Goal: Transaction & Acquisition: Purchase product/service

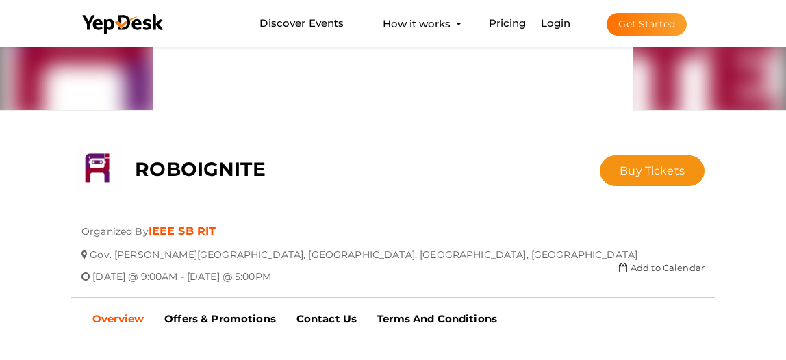
scroll to position [205, 0]
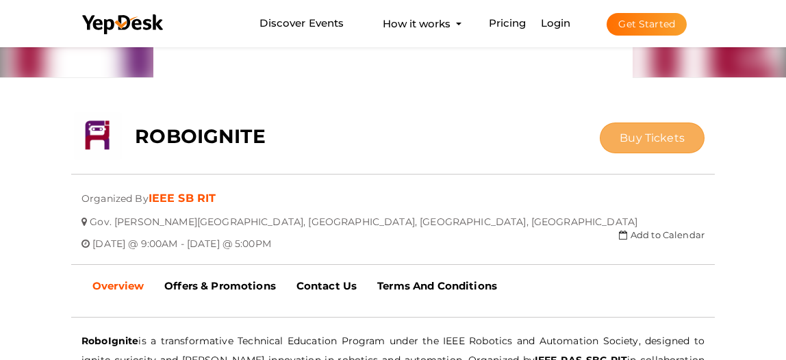
click at [682, 144] on button "Buy Tickets" at bounding box center [651, 137] width 105 height 31
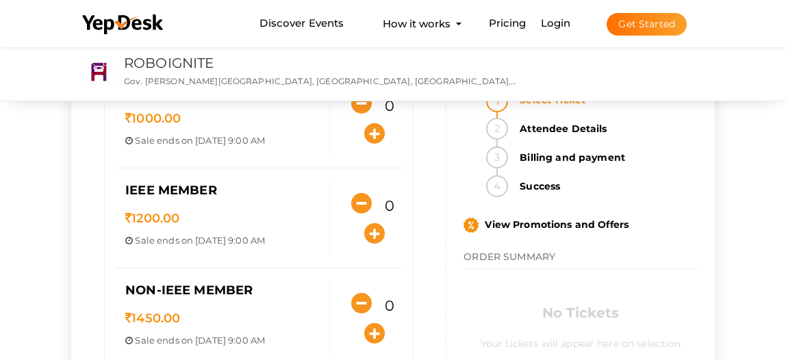
scroll to position [137, 0]
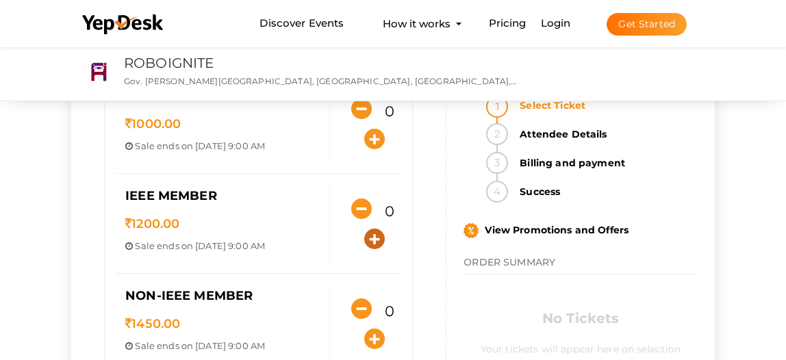
click at [383, 237] on icon "button" at bounding box center [374, 239] width 21 height 21
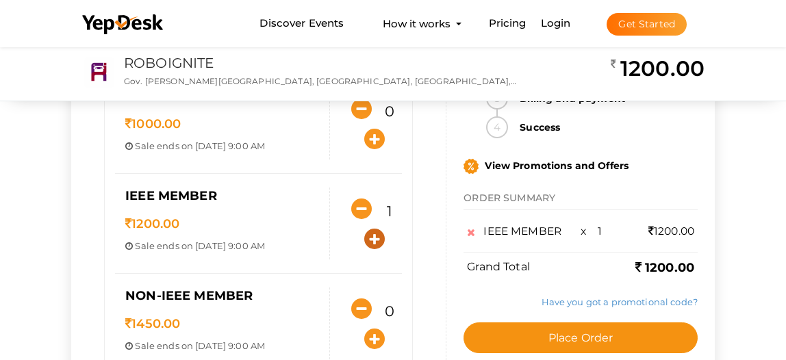
click at [383, 237] on icon "button" at bounding box center [374, 239] width 21 height 21
type input "3"
click at [376, 336] on icon "button" at bounding box center [374, 338] width 21 height 21
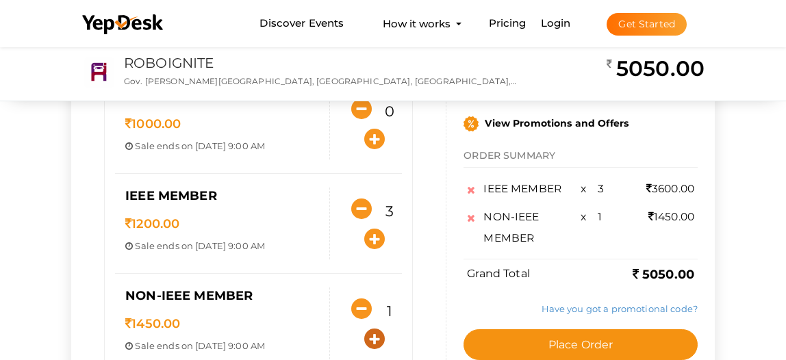
click at [376, 336] on icon "button" at bounding box center [374, 338] width 21 height 21
type input "2"
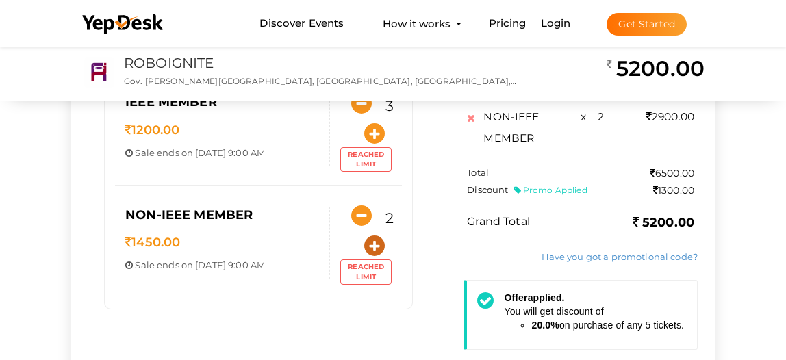
scroll to position [274, 0]
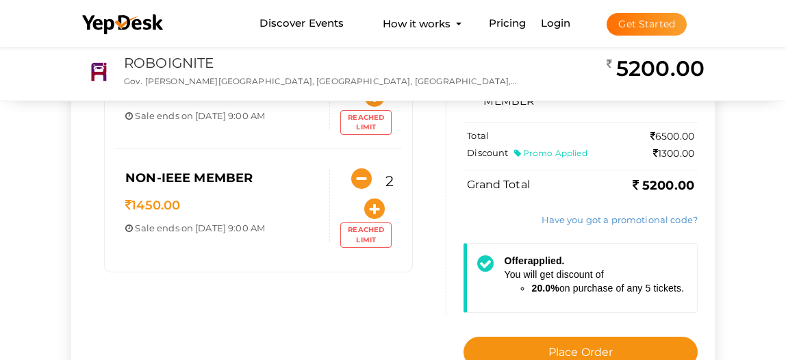
click at [596, 291] on li "20.0% on purchase of any 5 tickets." at bounding box center [607, 288] width 153 height 14
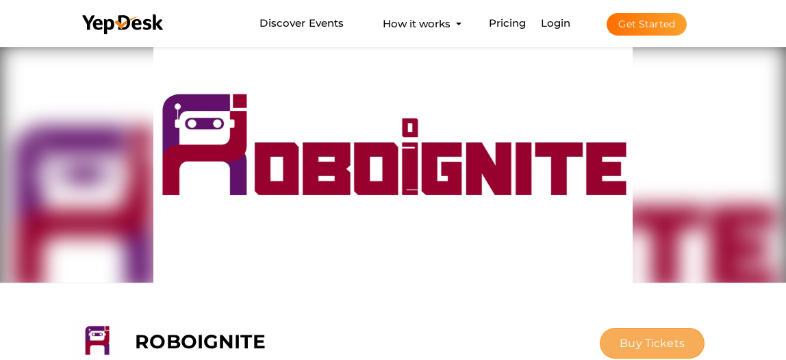
click at [627, 346] on span "Buy Tickets" at bounding box center [651, 343] width 65 height 13
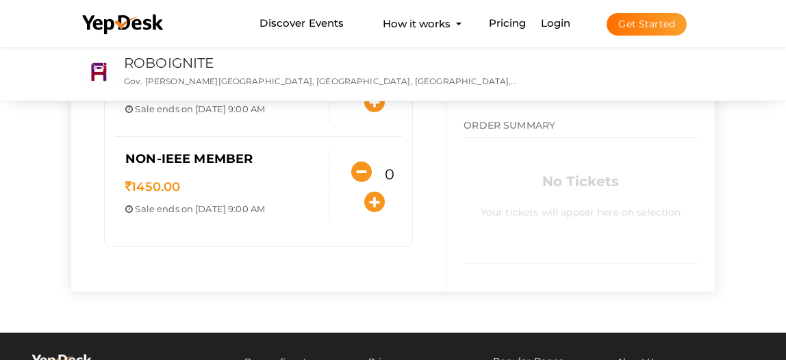
scroll to position [205, 0]
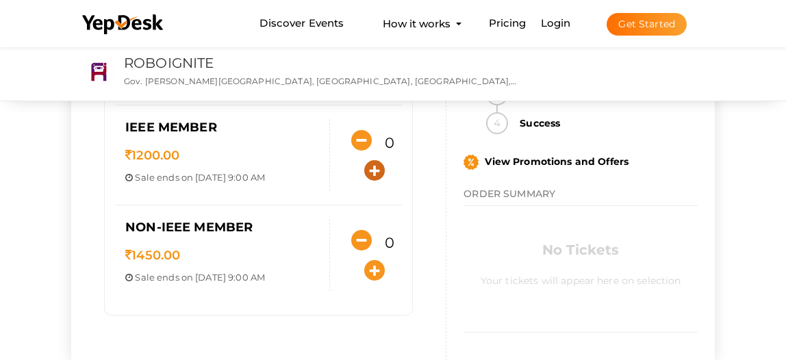
click at [372, 173] on icon "button" at bounding box center [374, 170] width 21 height 21
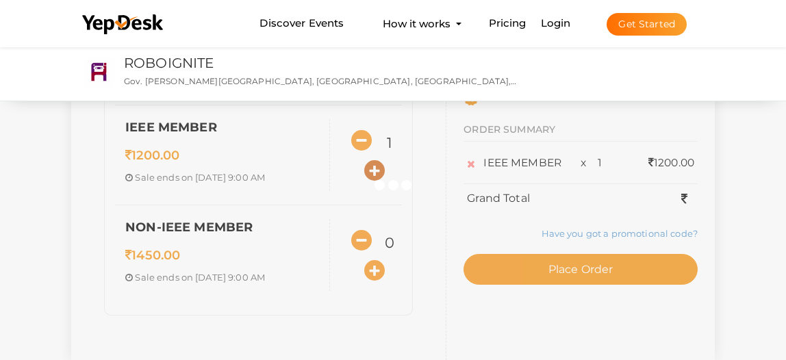
click at [372, 173] on icon "button" at bounding box center [374, 170] width 21 height 21
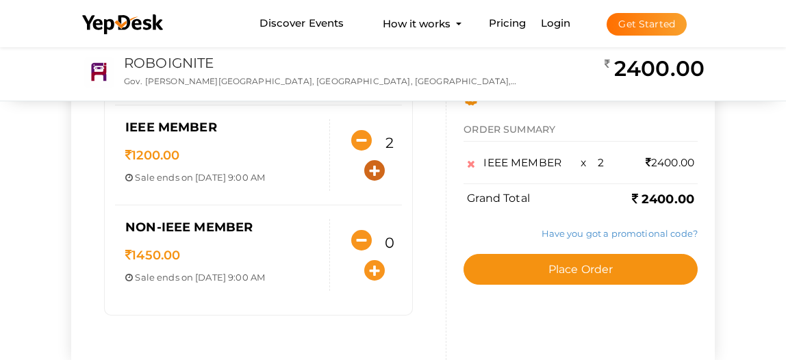
click at [372, 173] on icon "button" at bounding box center [374, 170] width 21 height 21
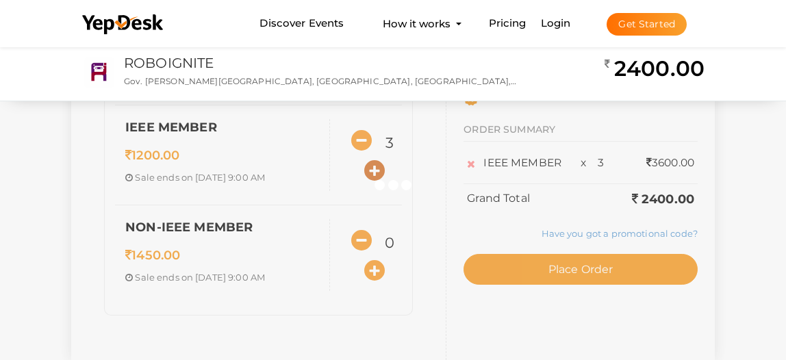
click at [372, 173] on div at bounding box center [393, 180] width 786 height 360
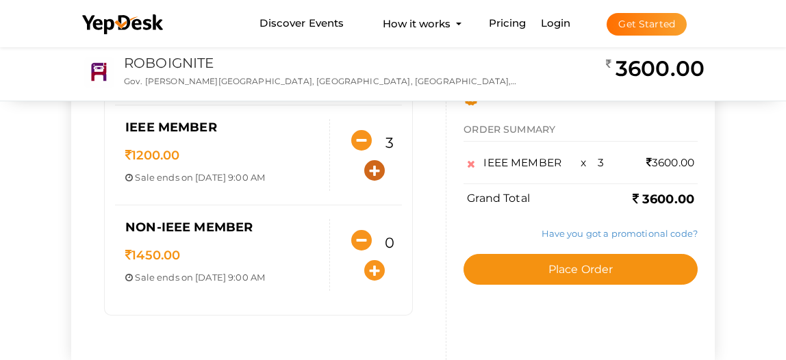
click at [372, 167] on icon "button" at bounding box center [374, 170] width 21 height 21
type input "4"
click at [371, 271] on icon "button" at bounding box center [374, 270] width 21 height 21
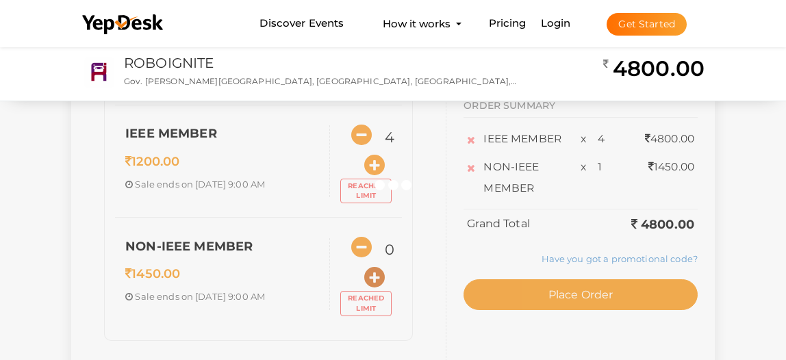
type input "1"
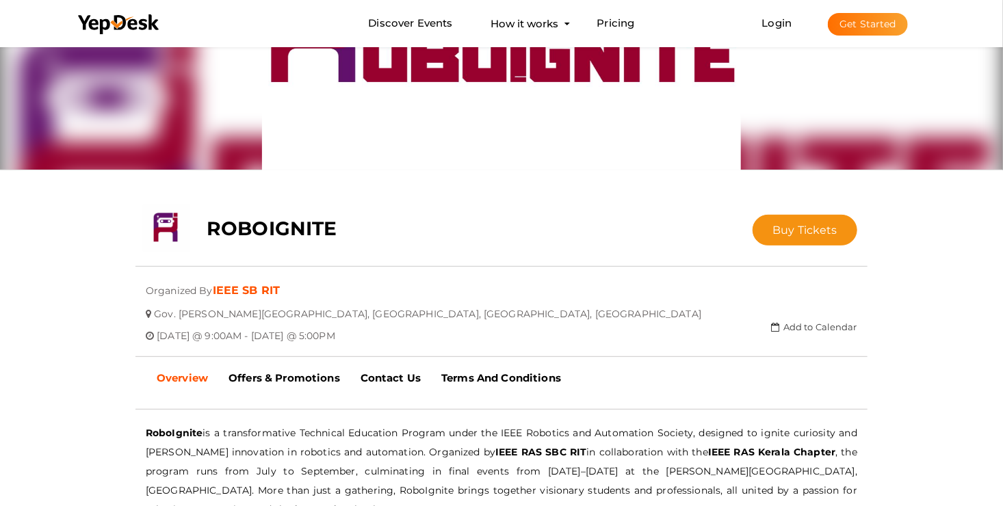
scroll to position [137, 0]
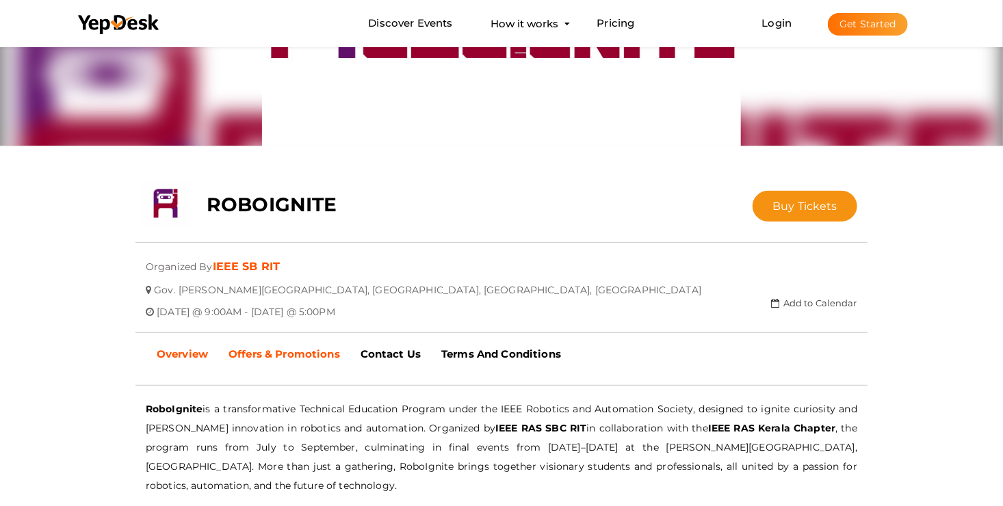
click at [320, 359] on link "Offers & Promotions" at bounding box center [284, 354] width 132 height 34
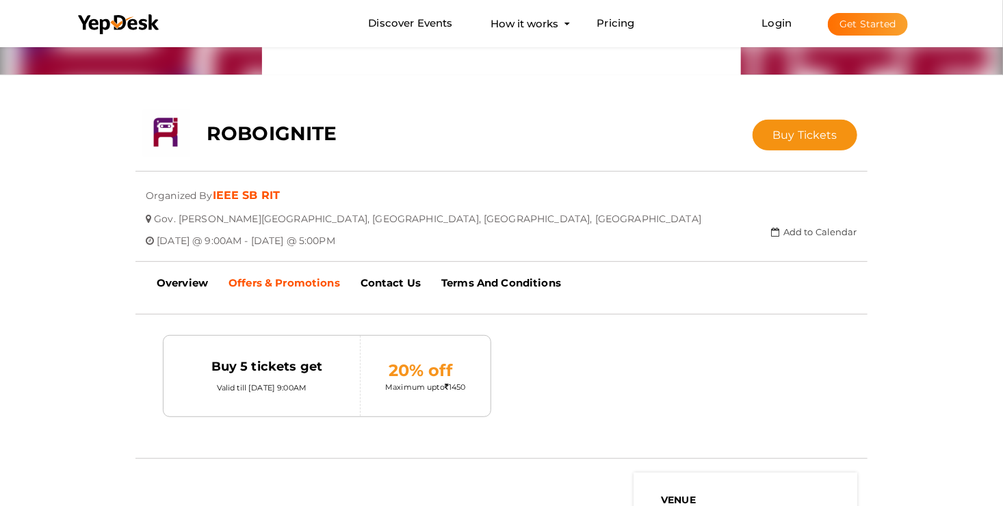
scroll to position [205, 0]
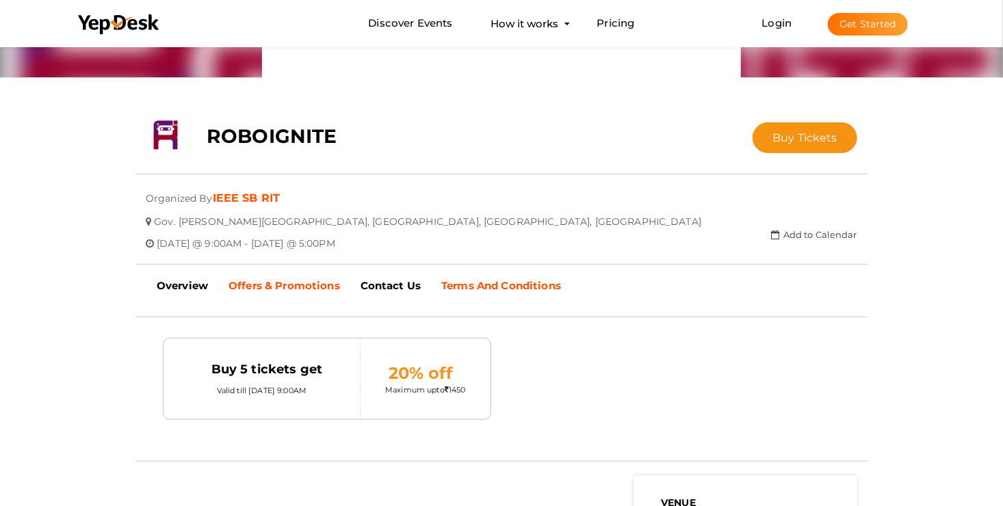
click at [474, 279] on b "Terms And Conditions" at bounding box center [501, 285] width 120 height 13
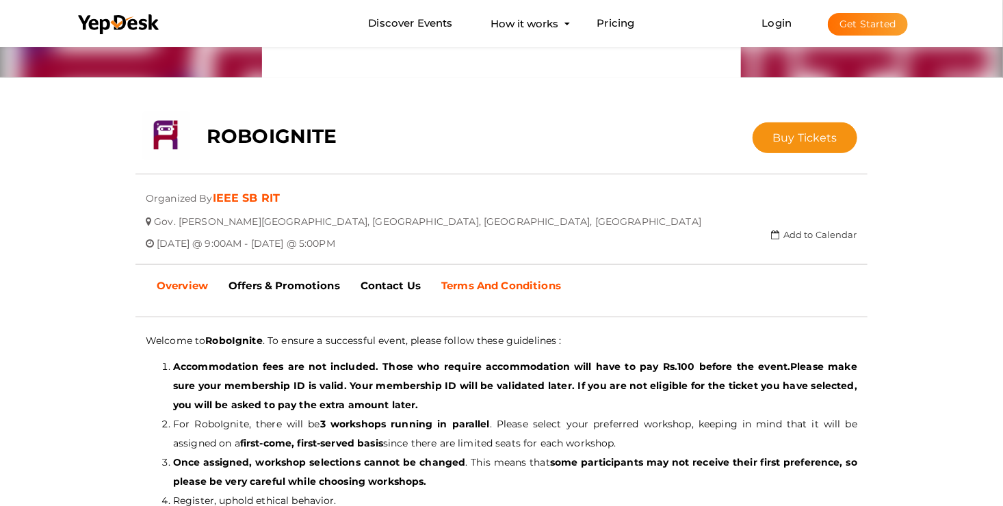
click at [196, 280] on b "Overview" at bounding box center [182, 285] width 51 height 13
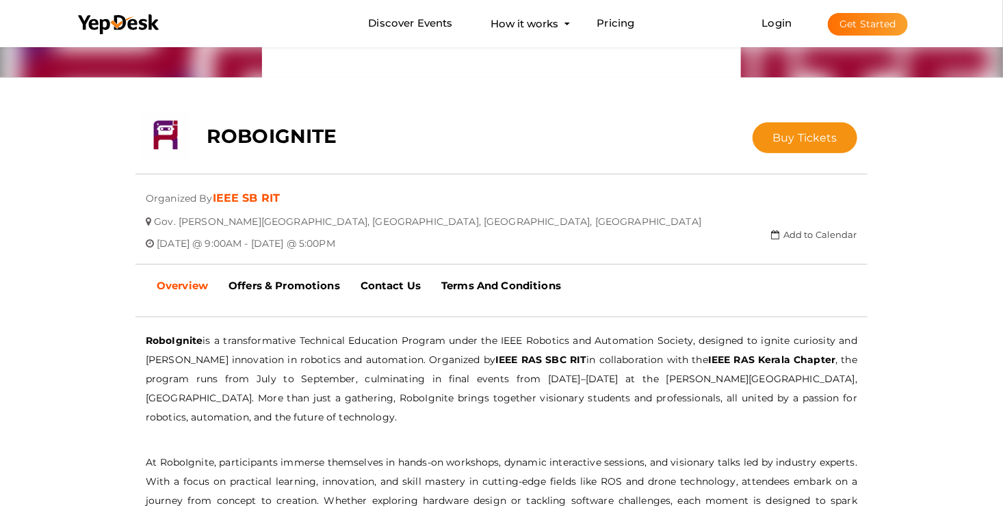
scroll to position [0, 0]
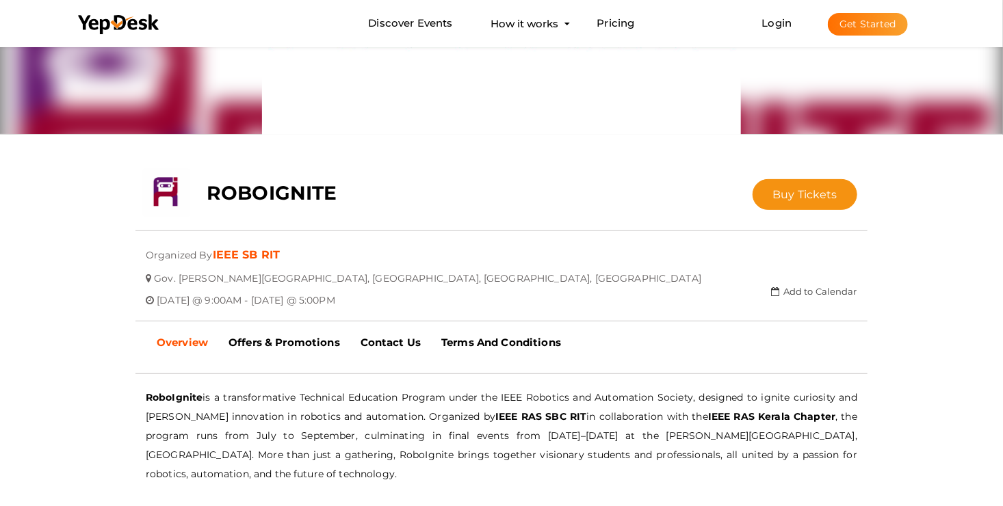
scroll to position [137, 0]
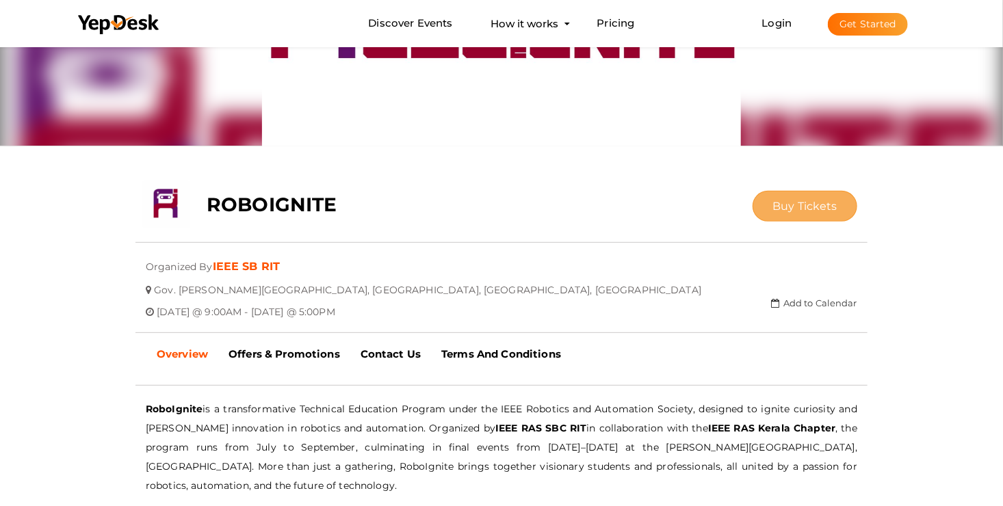
click at [805, 202] on span "Buy Tickets" at bounding box center [805, 206] width 65 height 13
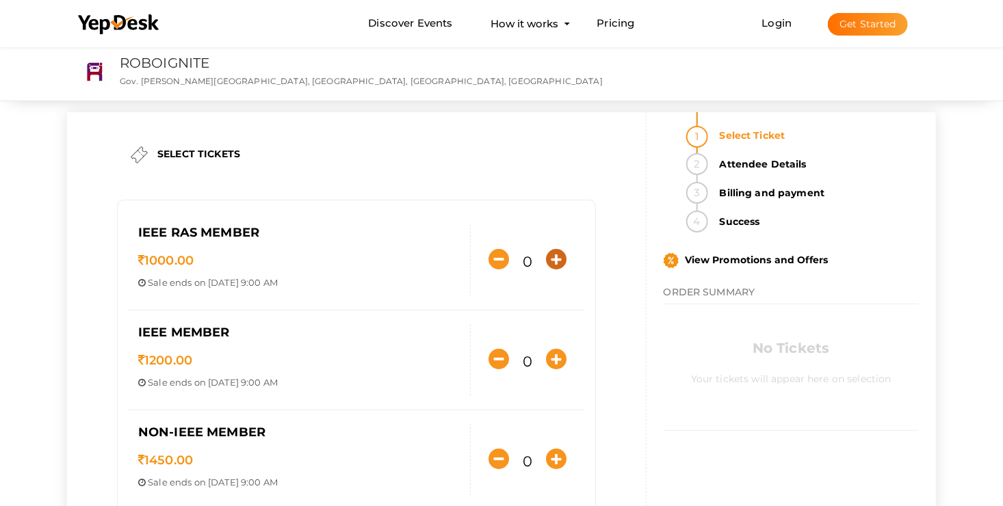
drag, startPoint x: 547, startPoint y: 257, endPoint x: 535, endPoint y: 263, distance: 12.9
click at [535, 263] on div "0" at bounding box center [528, 260] width 114 height 32
click at [552, 255] on icon "button" at bounding box center [556, 259] width 21 height 21
type input "1"
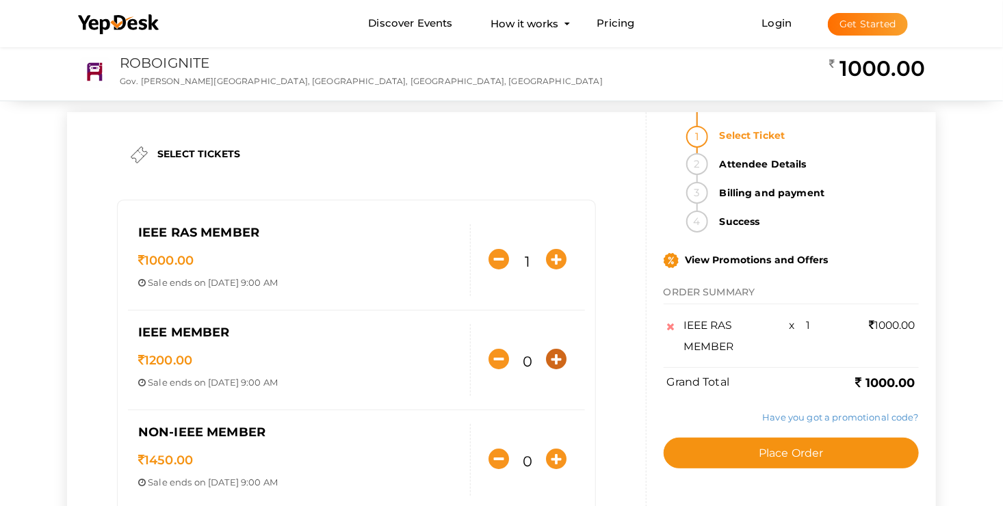
click at [556, 352] on icon "button" at bounding box center [556, 359] width 21 height 21
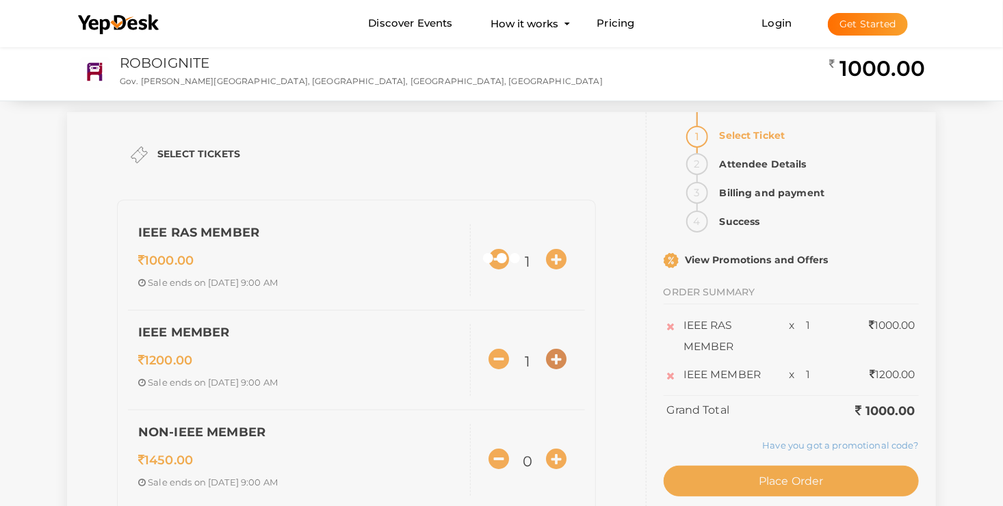
click at [556, 352] on div at bounding box center [501, 253] width 1003 height 506
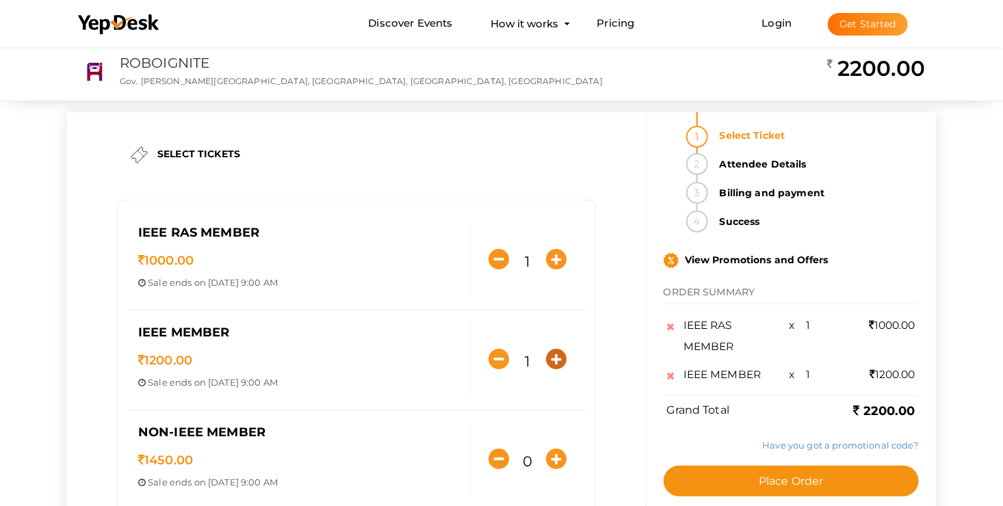
click at [545, 357] on button "button" at bounding box center [556, 359] width 27 height 27
click at [549, 363] on icon "button" at bounding box center [556, 359] width 21 height 21
type input "3"
click at [558, 458] on icon "button" at bounding box center [556, 459] width 21 height 21
type input "1"
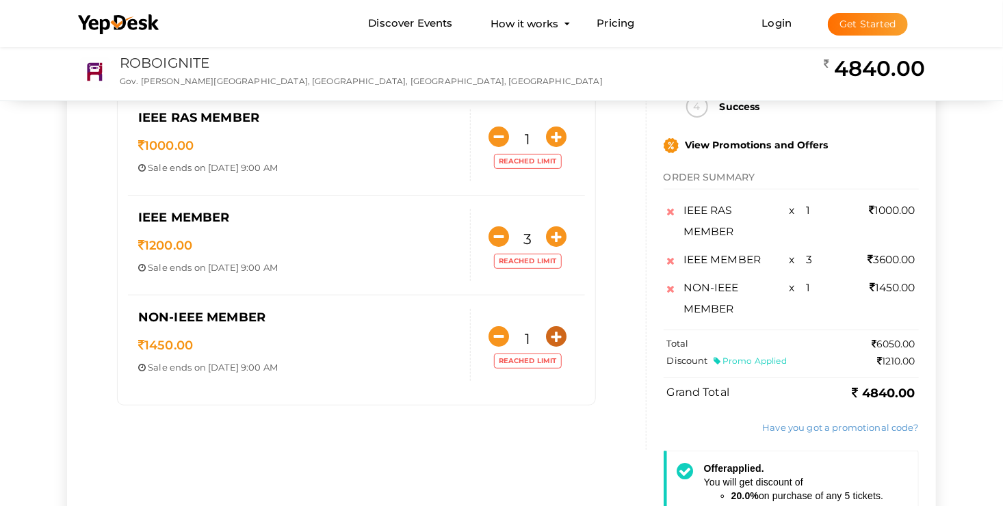
scroll to position [137, 0]
